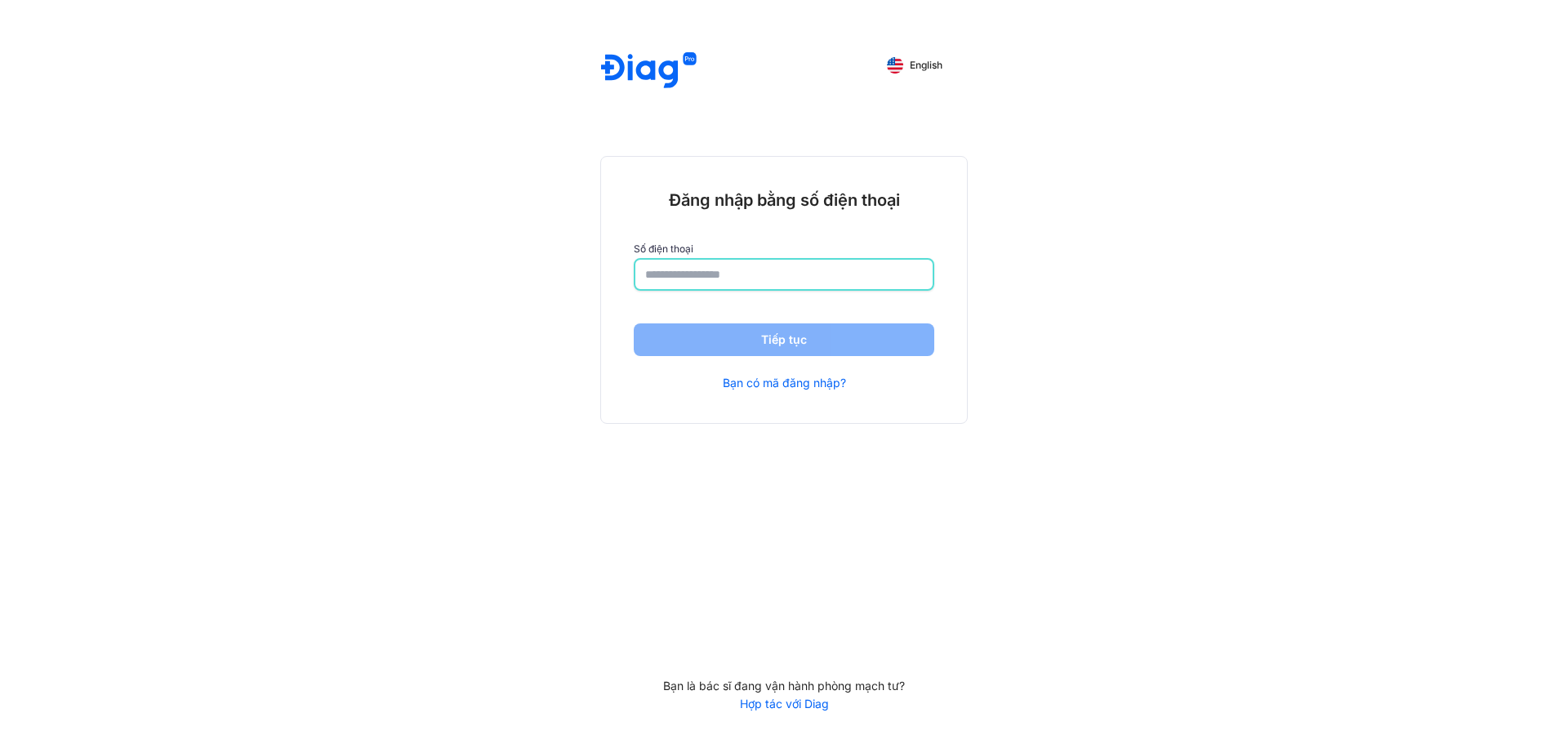
click at [770, 285] on input "number" at bounding box center [784, 274] width 278 height 29
click at [786, 704] on link "Hợp tác với Diag" at bounding box center [784, 704] width 368 height 15
